Goal: Complete application form

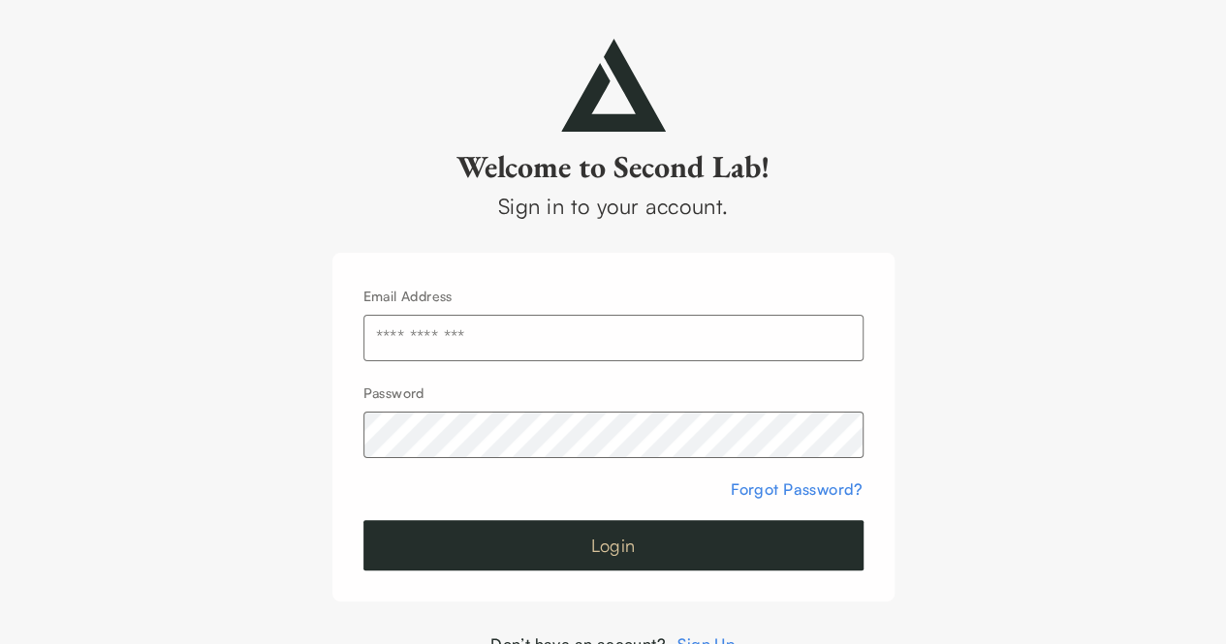
type input "**********"
click at [541, 536] on button "Login" at bounding box center [613, 545] width 500 height 50
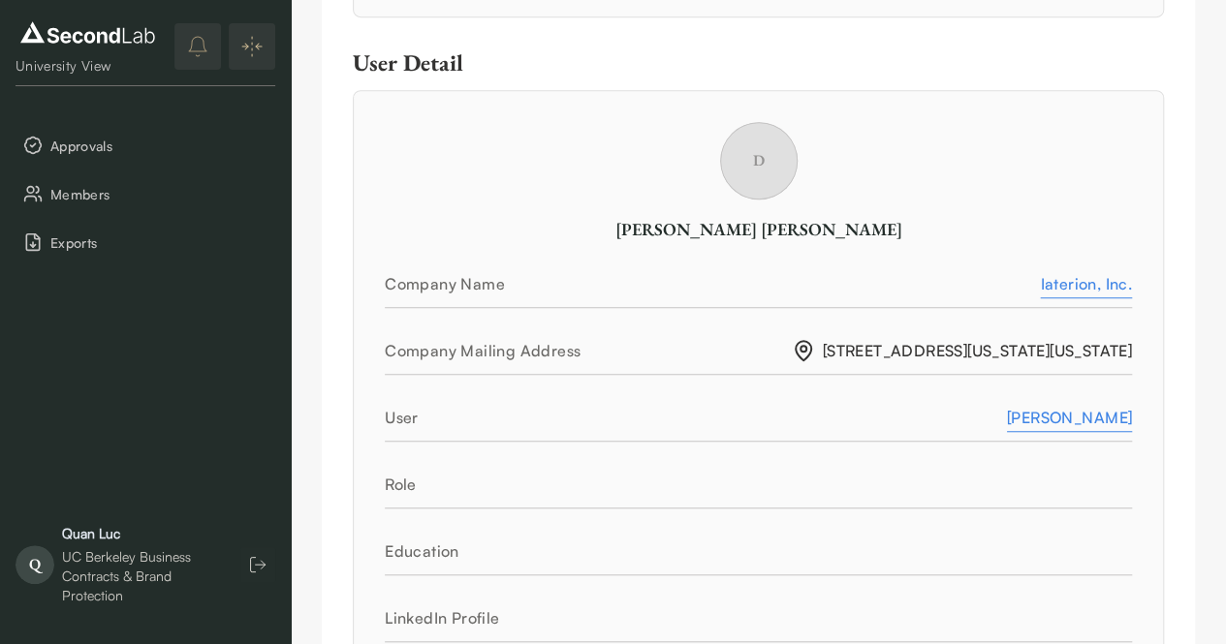
scroll to position [581, 0]
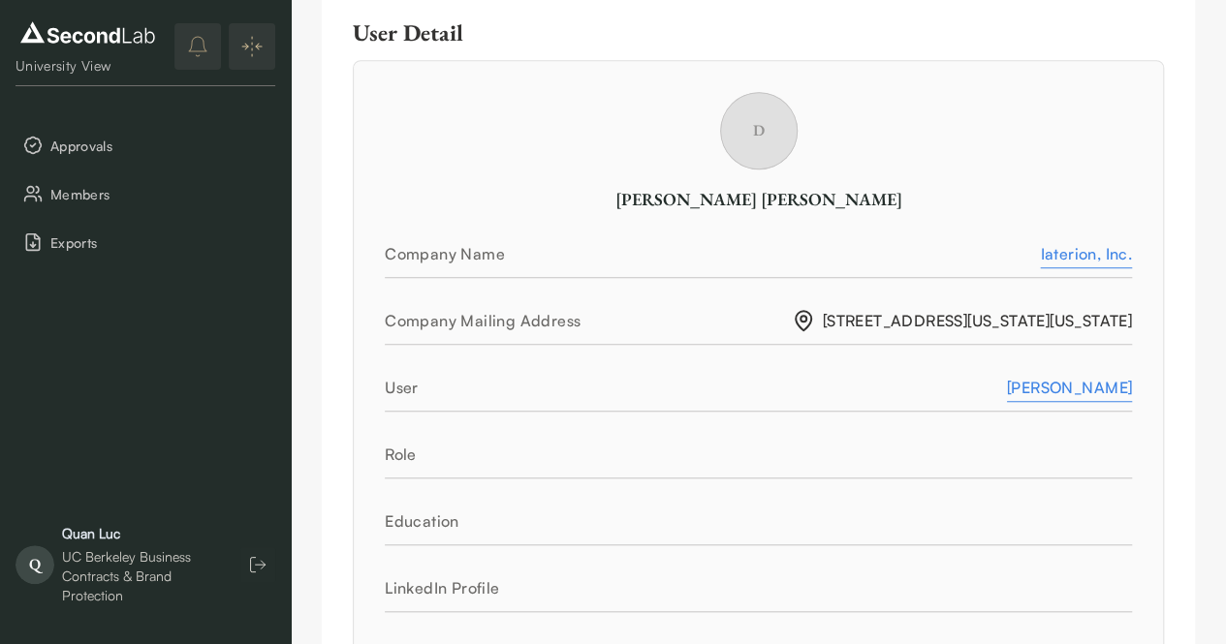
click at [1096, 257] on div "Iaterion, Inc." at bounding box center [1086, 253] width 92 height 23
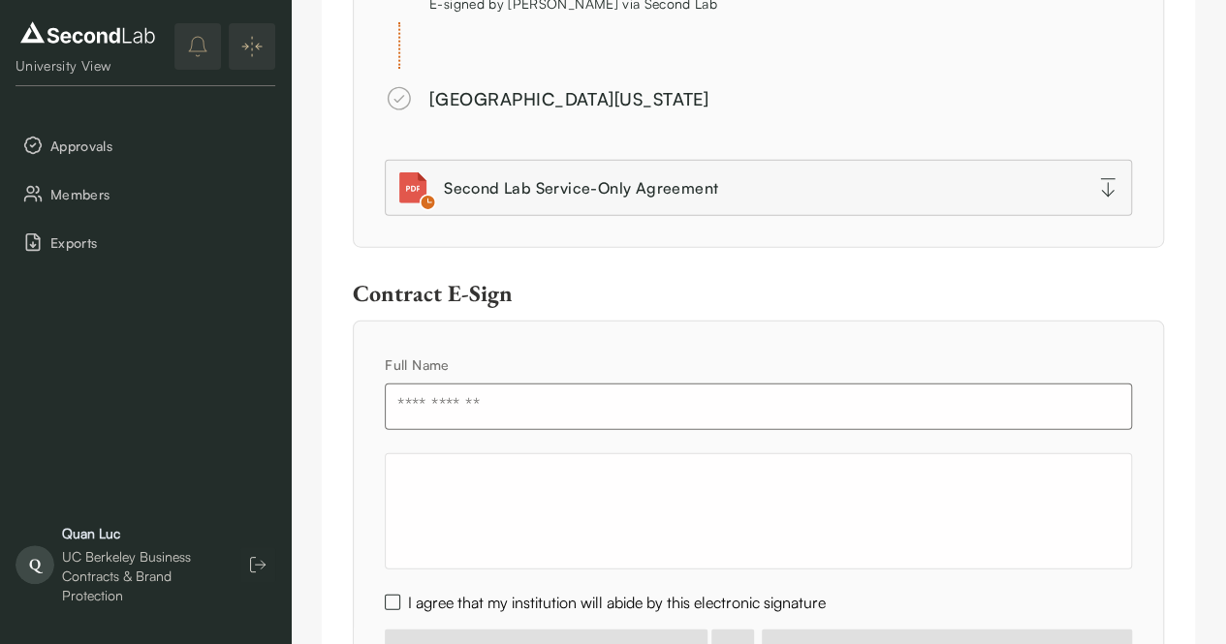
scroll to position [2493, 0]
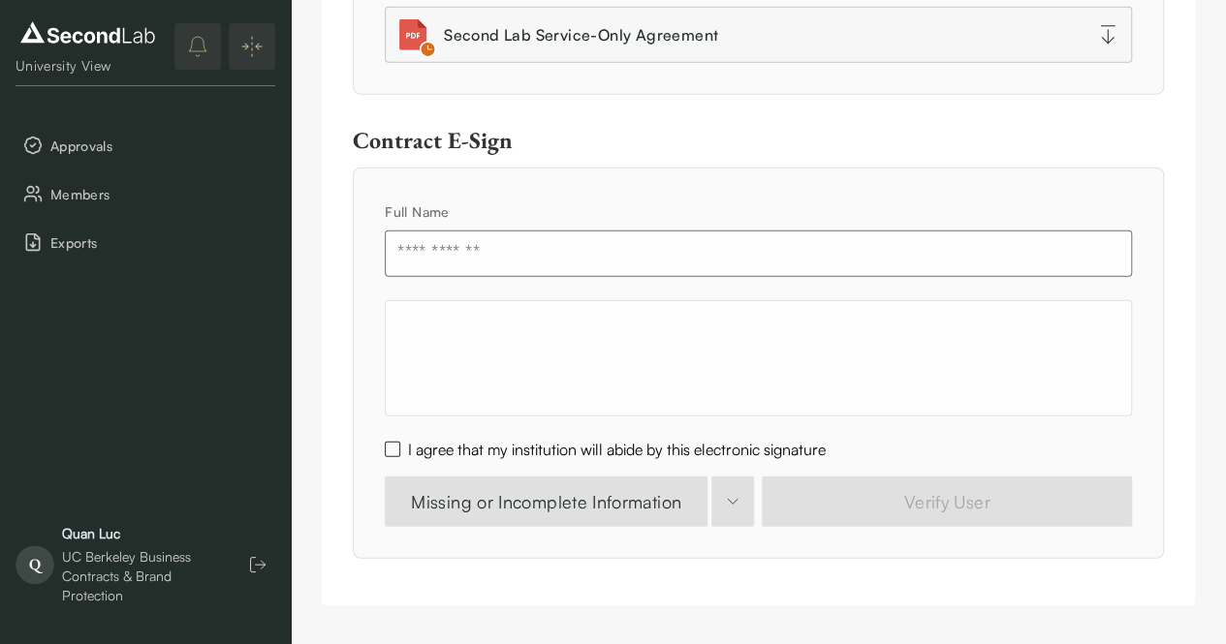
click at [545, 261] on input "text" at bounding box center [758, 254] width 747 height 47
type input "********"
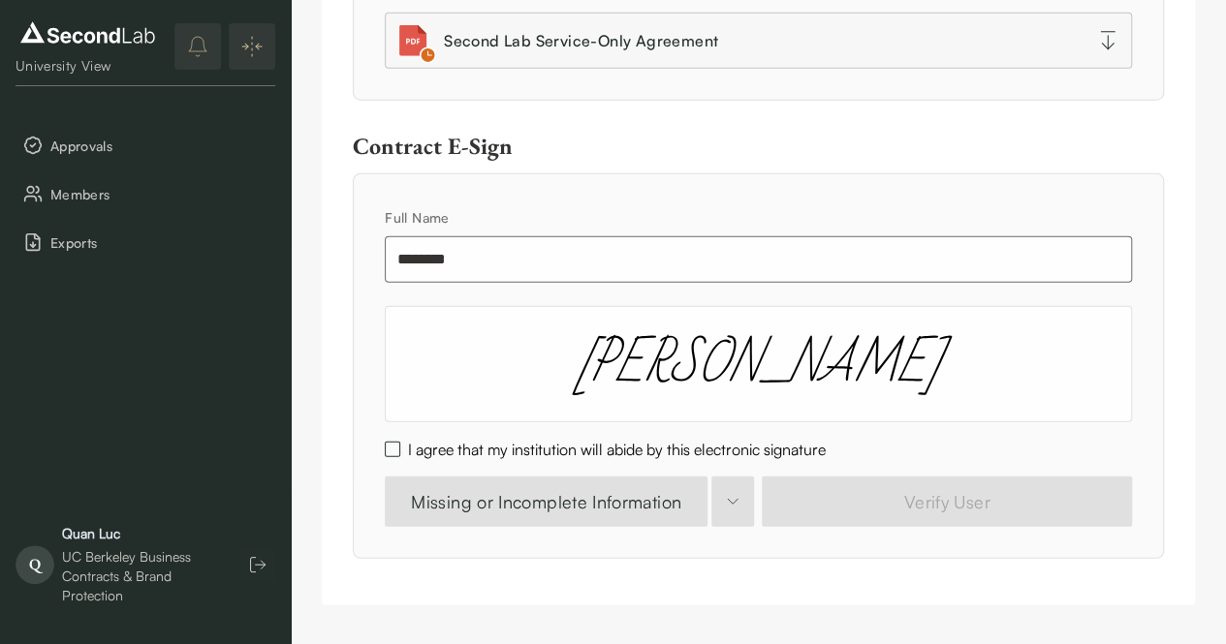
click at [393, 449] on button "I agree that my institution will abide by this electronic signature" at bounding box center [393, 450] width 16 height 16
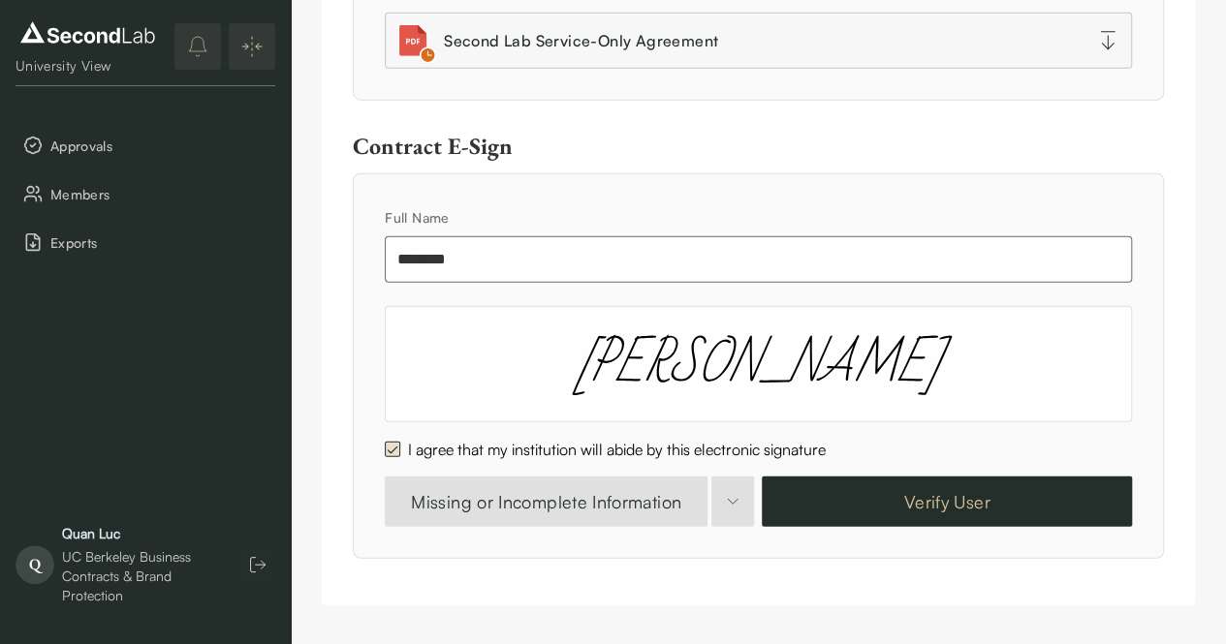
click at [930, 509] on button "Verify User" at bounding box center [947, 502] width 370 height 50
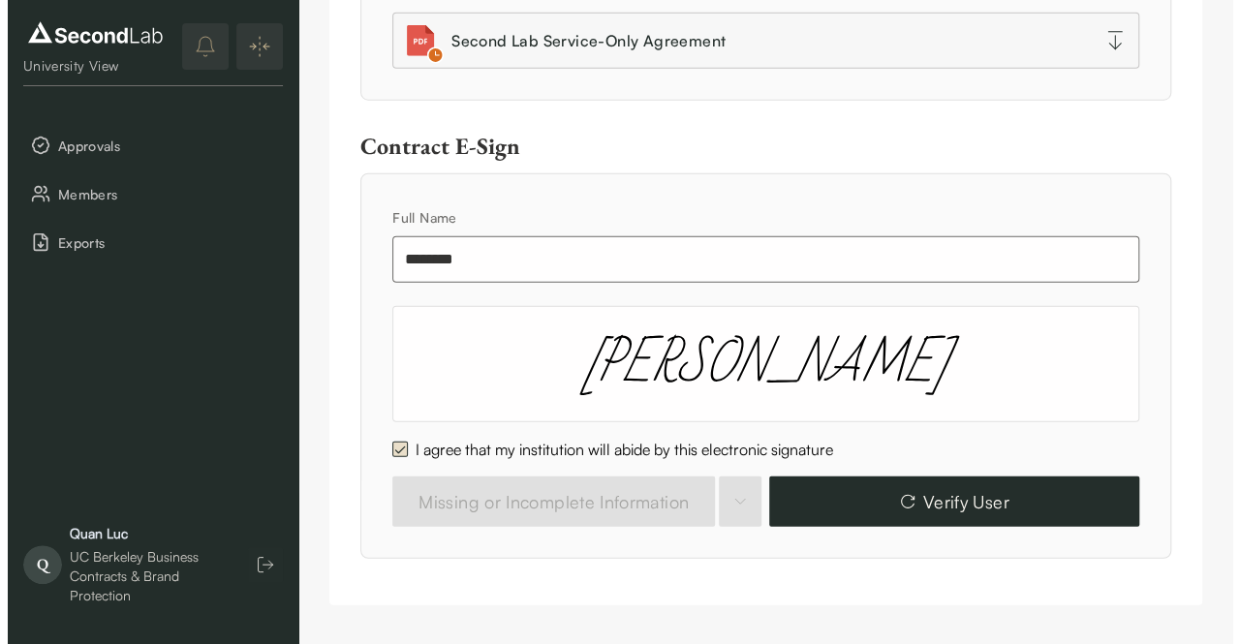
scroll to position [2105, 0]
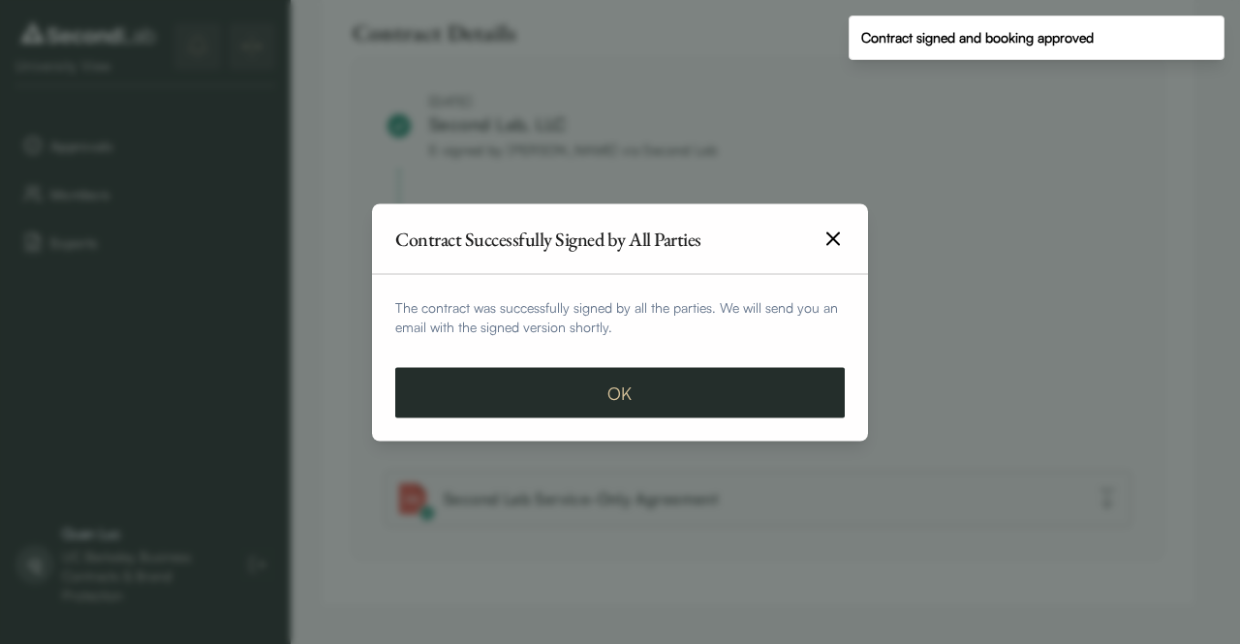
click at [615, 380] on button "OK" at bounding box center [620, 392] width 450 height 50
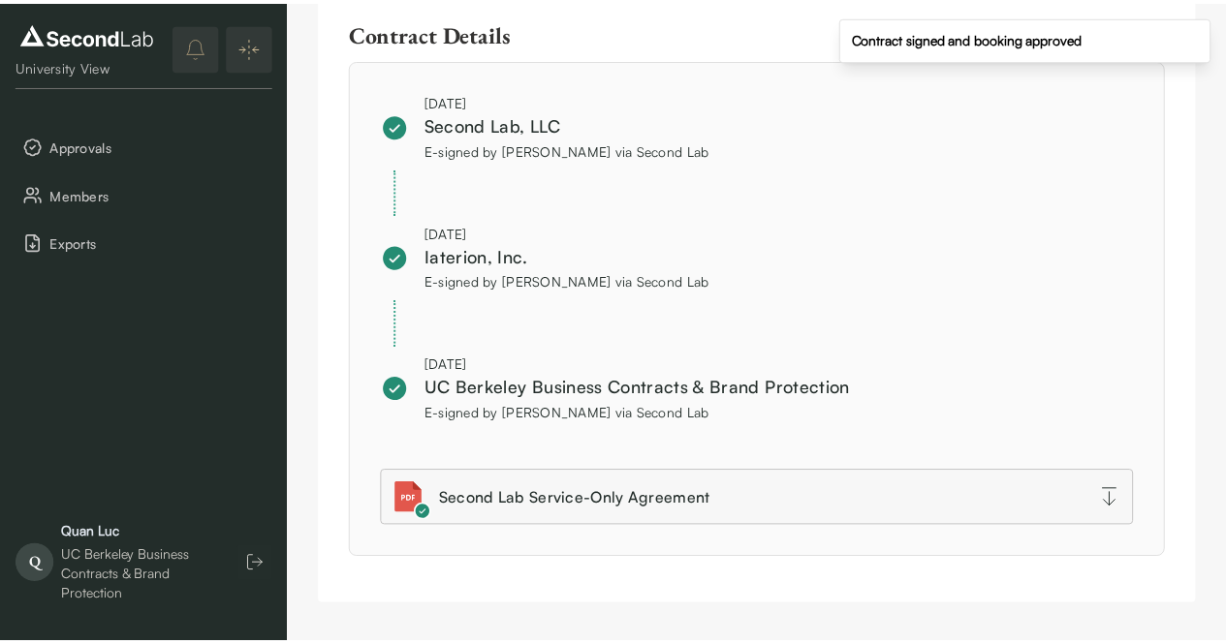
scroll to position [2058, 0]
